Goal: Task Accomplishment & Management: Manage account settings

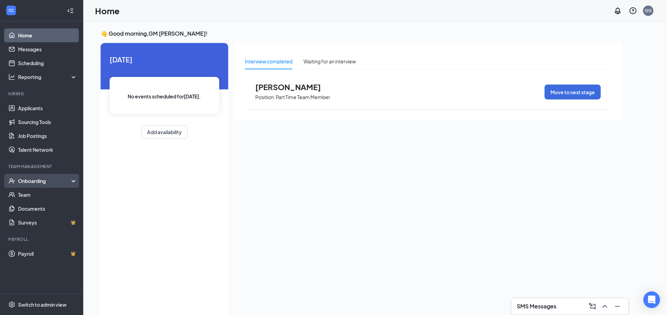
click at [38, 182] on div "Onboarding" at bounding box center [44, 181] width 53 height 7
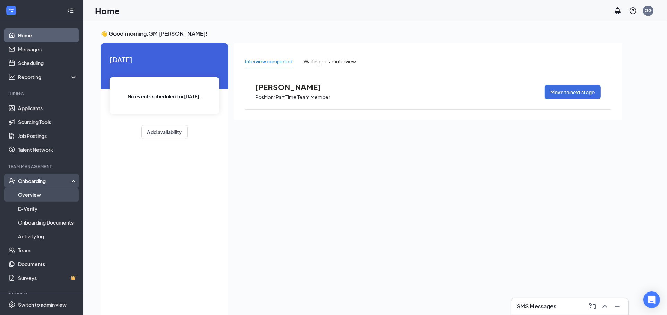
click at [32, 191] on link "Overview" at bounding box center [47, 195] width 59 height 14
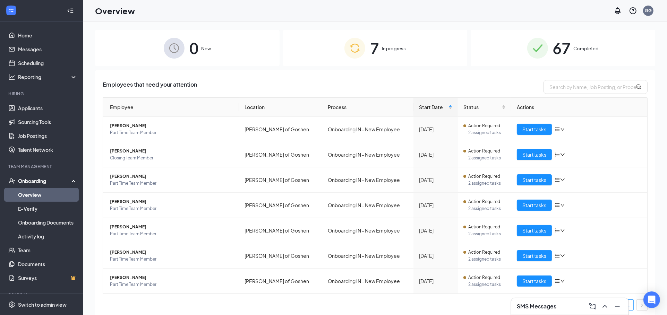
click at [393, 50] on span "In progress" at bounding box center [394, 48] width 24 height 7
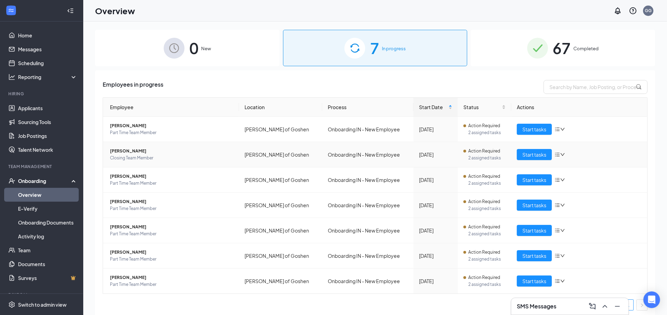
click at [555, 157] on icon "bars" at bounding box center [558, 155] width 6 height 6
click at [298, 149] on td "[PERSON_NAME] of Goshen" at bounding box center [280, 154] width 83 height 25
click at [539, 156] on span "Start tasks" at bounding box center [535, 155] width 24 height 8
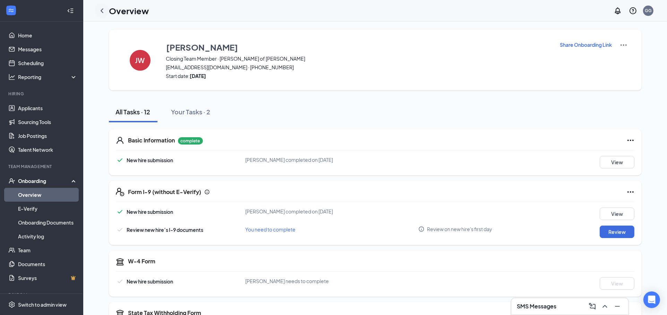
click at [99, 7] on icon "ChevronLeft" at bounding box center [102, 11] width 8 height 8
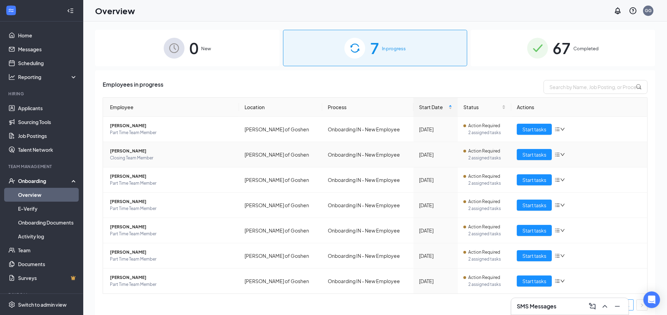
scroll to position [3, 0]
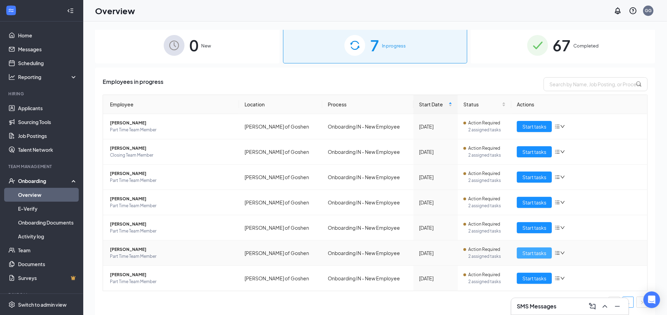
click at [525, 256] on span "Start tasks" at bounding box center [535, 254] width 24 height 8
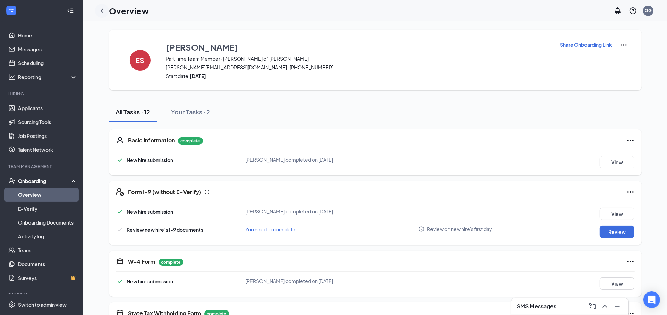
click at [103, 10] on icon "ChevronLeft" at bounding box center [102, 11] width 8 height 8
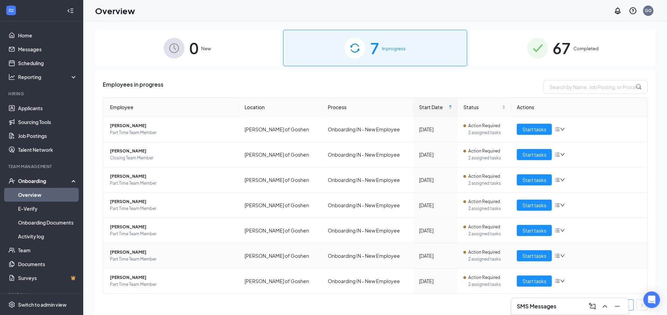
click at [144, 259] on span "Part Time Team Member" at bounding box center [172, 259] width 124 height 7
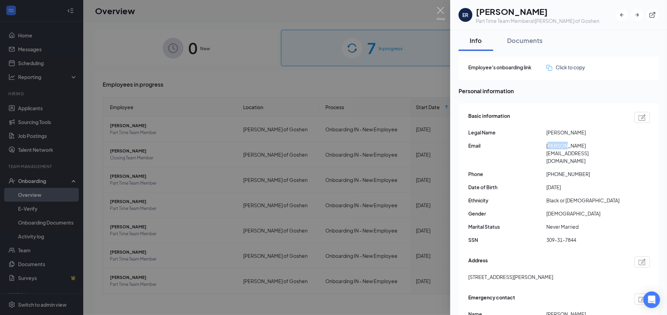
drag, startPoint x: 550, startPoint y: 145, endPoint x: 562, endPoint y: 147, distance: 12.0
click at [563, 148] on span "[PERSON_NAME][EMAIL_ADDRESS][DOMAIN_NAME]" at bounding box center [586, 153] width 78 height 23
click at [554, 145] on span "[PERSON_NAME][EMAIL_ADDRESS][DOMAIN_NAME]" at bounding box center [586, 153] width 78 height 23
drag, startPoint x: 545, startPoint y: 144, endPoint x: 616, endPoint y: 143, distance: 70.8
click at [616, 143] on div "Email [PERSON_NAME][EMAIL_ADDRESS][DOMAIN_NAME]" at bounding box center [560, 153] width 182 height 23
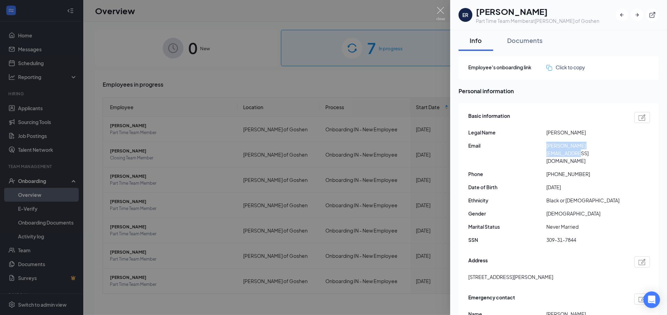
copy div "[PERSON_NAME][EMAIL_ADDRESS][DOMAIN_NAME]"
click at [397, 56] on div at bounding box center [333, 157] width 667 height 315
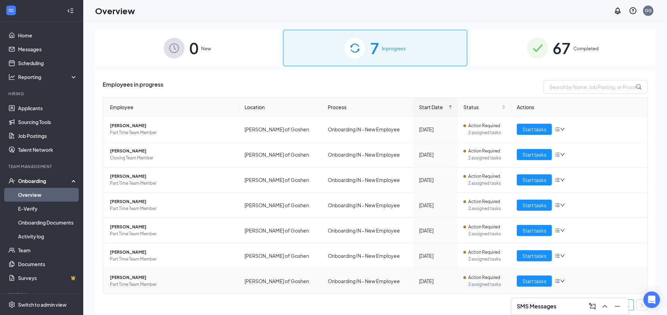
click at [132, 280] on span "[PERSON_NAME]" at bounding box center [172, 278] width 124 height 7
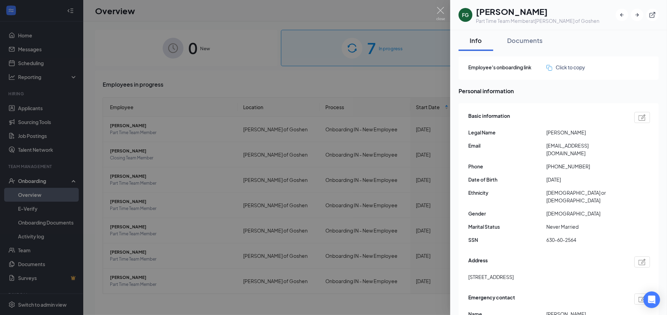
drag, startPoint x: 547, startPoint y: 129, endPoint x: 574, endPoint y: 134, distance: 27.4
click at [579, 131] on span "[PERSON_NAME]" at bounding box center [586, 133] width 78 height 8
click at [554, 144] on span "[EMAIL_ADDRESS][DOMAIN_NAME]" at bounding box center [586, 149] width 78 height 15
drag, startPoint x: 546, startPoint y: 144, endPoint x: 603, endPoint y: 143, distance: 56.9
click at [603, 143] on div "Email [EMAIL_ADDRESS][DOMAIN_NAME]" at bounding box center [560, 149] width 182 height 15
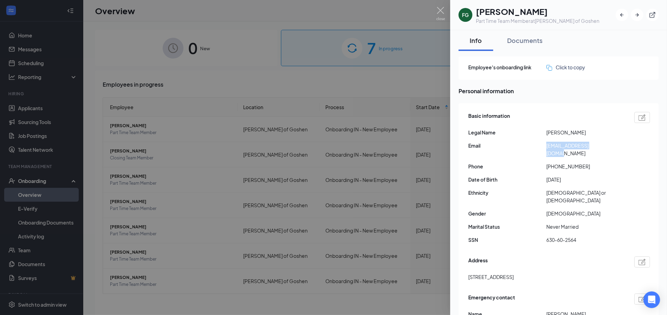
copy div "[EMAIL_ADDRESS][DOMAIN_NAME]"
click at [231, 118] on div at bounding box center [333, 157] width 667 height 315
